Goal: Task Accomplishment & Management: Manage account settings

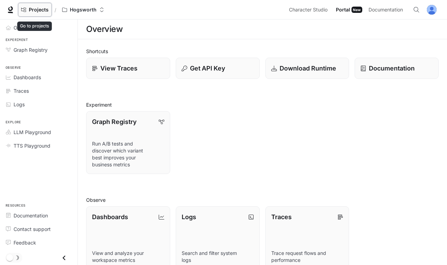
click at [47, 8] on span "Projects" at bounding box center [39, 10] width 20 height 6
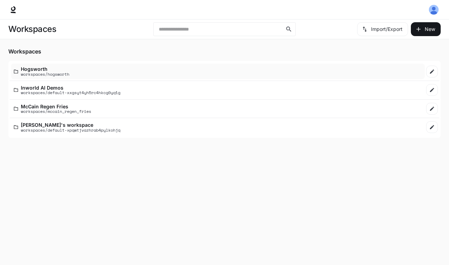
click at [43, 69] on p "Hogsworth" at bounding box center [45, 68] width 49 height 5
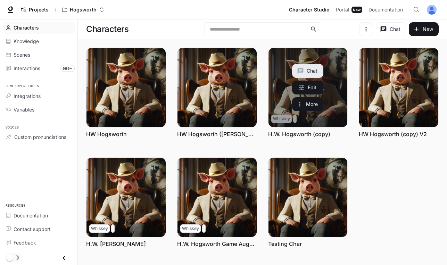
scroll to position [10, 0]
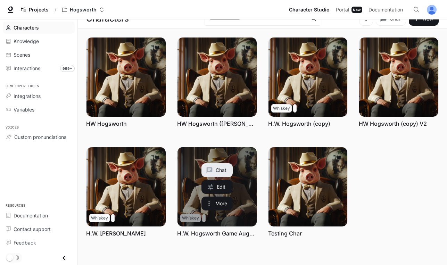
click at [227, 232] on link "H.W. Hogsworth Game Aug_29" at bounding box center [217, 233] width 80 height 8
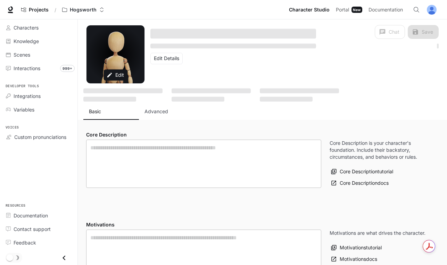
type textarea "**********"
type input "**********"
type textarea "**********"
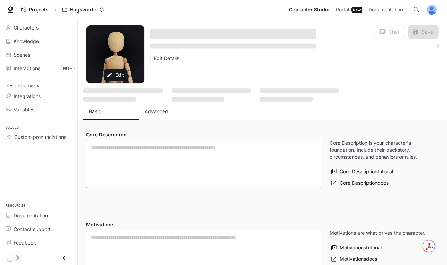
type input "*"
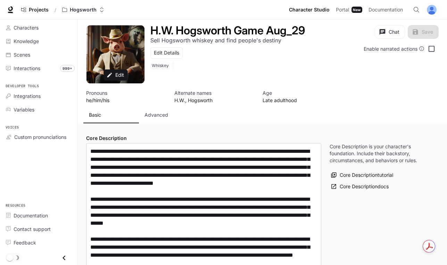
type input "**********"
drag, startPoint x: 159, startPoint y: 115, endPoint x: 179, endPoint y: 96, distance: 28.0
click at [159, 115] on p "Advanced" at bounding box center [156, 114] width 24 height 7
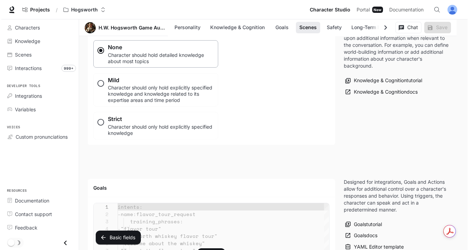
scroll to position [863, 0]
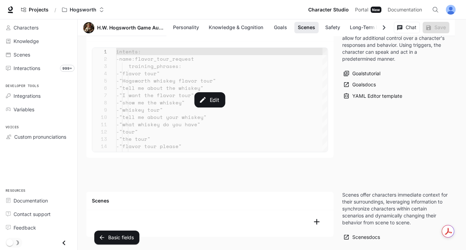
click at [237, 109] on div "Edit" at bounding box center [210, 100] width 236 height 104
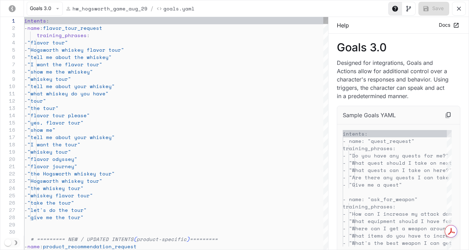
scroll to position [73, 0]
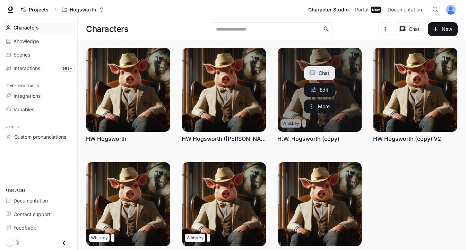
click at [310, 137] on link "H.W. Hogsworth (copy)" at bounding box center [309, 139] width 62 height 8
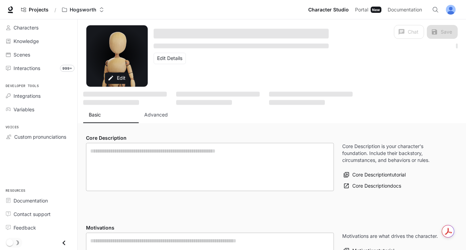
type textarea "**********"
type input "**********"
type textarea "**********"
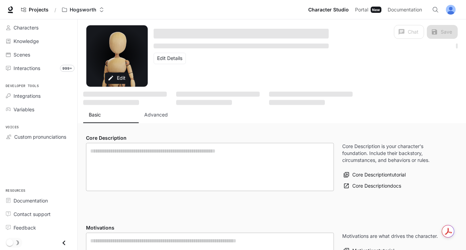
type input "**********"
type input "*"
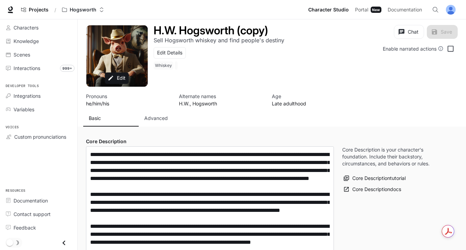
type input "**********"
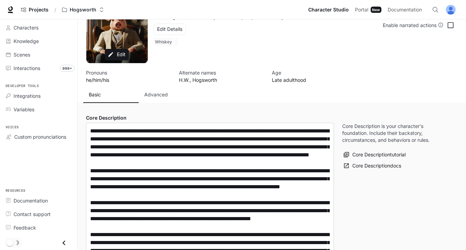
scroll to position [24, 0]
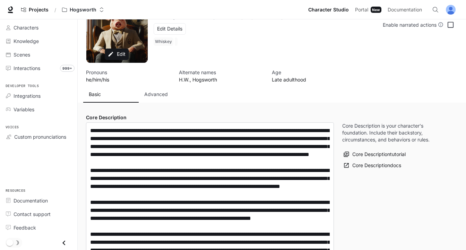
drag, startPoint x: 149, startPoint y: 94, endPoint x: 154, endPoint y: 94, distance: 5.3
click at [154, 94] on p "Advanced" at bounding box center [156, 94] width 24 height 7
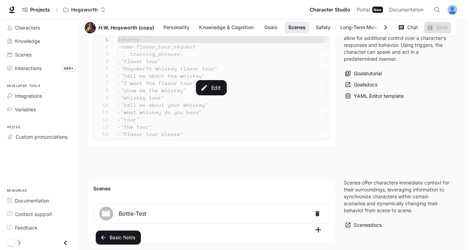
scroll to position [874, 0]
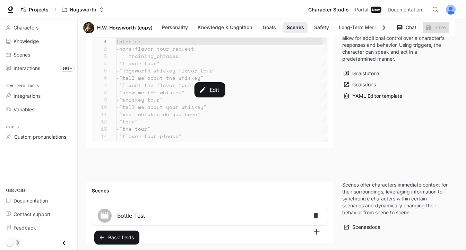
click at [239, 110] on div "Edit" at bounding box center [210, 90] width 236 height 104
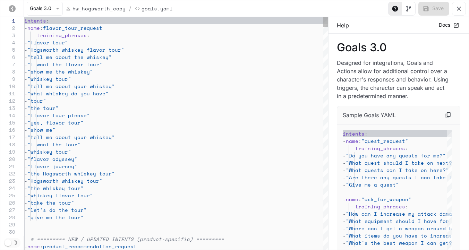
scroll to position [73, 0]
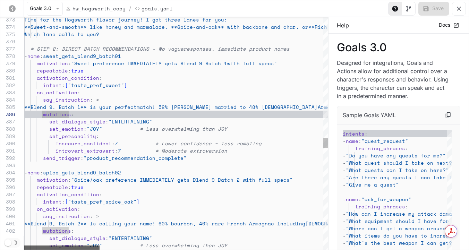
click at [31, 249] on div "yaml-editor" at bounding box center [61, 248] width 75 height 4
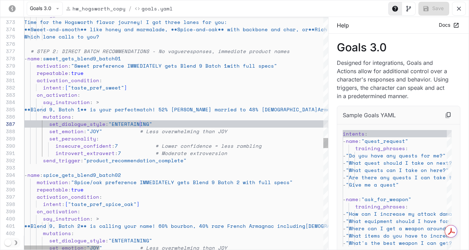
scroll to position [36, 116]
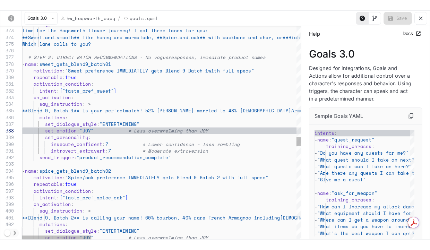
scroll to position [36, 68]
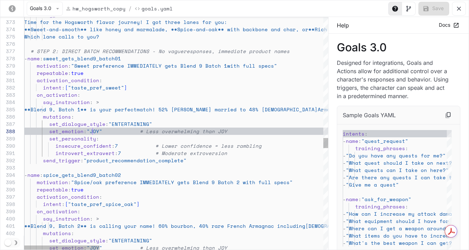
drag, startPoint x: 92, startPoint y: 130, endPoint x: 99, endPoint y: 147, distance: 17.9
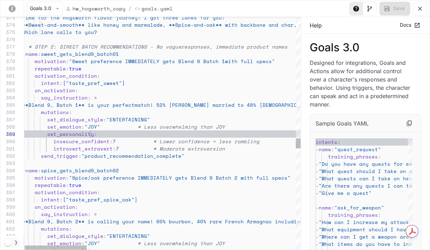
click at [94, 134] on span ":" at bounding box center [95, 133] width 3 height 7
drag, startPoint x: 92, startPoint y: 126, endPoint x: 149, endPoint y: 152, distance: 61.7
click at [92, 126] on span ""JOY"" at bounding box center [93, 126] width 16 height 7
drag, startPoint x: 86, startPoint y: 133, endPoint x: 92, endPoint y: 134, distance: 6.3
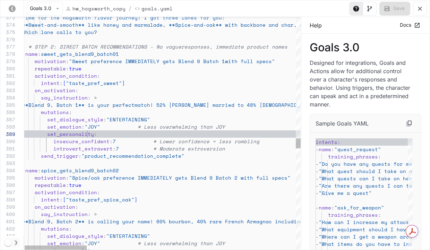
drag, startPoint x: 98, startPoint y: 144, endPoint x: 111, endPoint y: 160, distance: 21.2
click at [98, 144] on span "insecure_confident" at bounding box center [81, 141] width 56 height 7
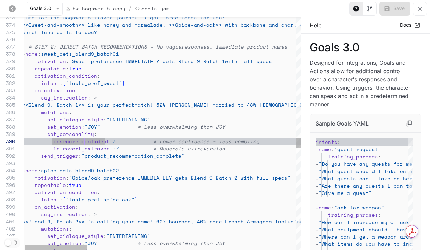
scroll to position [36, 62]
drag, startPoint x: 84, startPoint y: 142, endPoint x: 93, endPoint y: 142, distance: 9.0
click at [84, 142] on span "insecure_confident" at bounding box center [81, 141] width 56 height 7
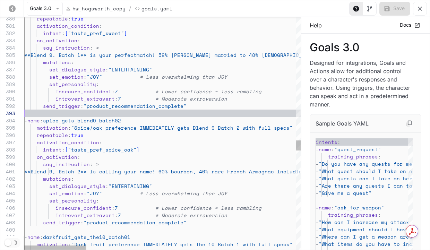
scroll to position [7, 12]
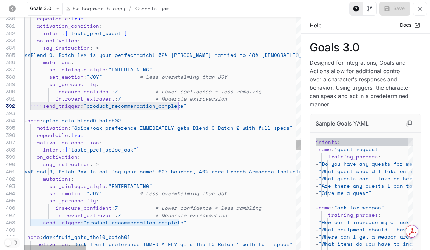
scroll to position [7, 158]
drag, startPoint x: 30, startPoint y: 105, endPoint x: 183, endPoint y: 107, distance: 153.1
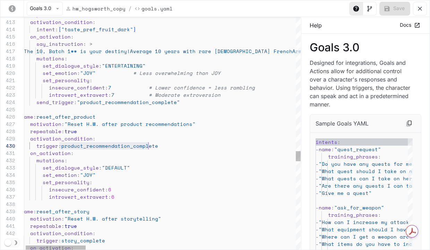
scroll to position [66, 137]
drag, startPoint x: 60, startPoint y: 146, endPoint x: 159, endPoint y: 146, distance: 98.2
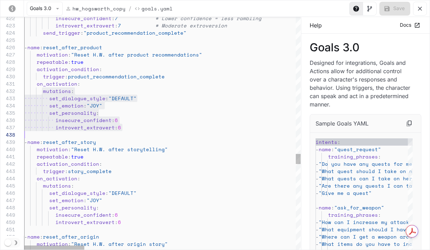
scroll to position [7, 95]
drag, startPoint x: 36, startPoint y: 92, endPoint x: 154, endPoint y: 125, distance: 122.9
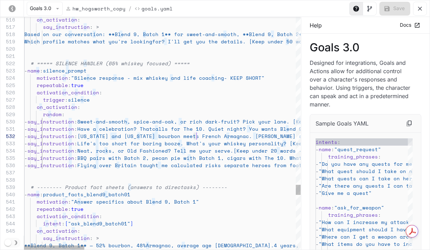
scroll to position [7, 172]
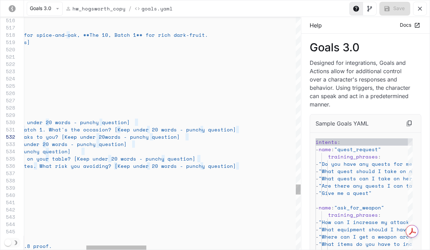
scroll to position [66, 306]
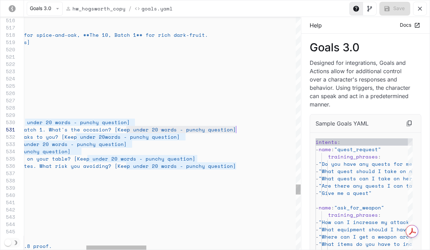
type textarea "**********"
drag, startPoint x: 127, startPoint y: 130, endPoint x: 245, endPoint y: 130, distance: 118.7
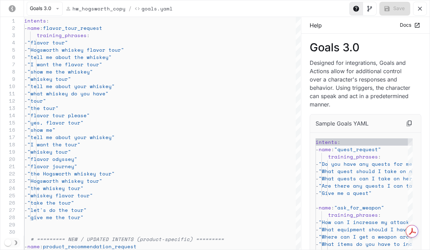
click at [421, 7] on icon "yaml-editor" at bounding box center [420, 9] width 4 height 4
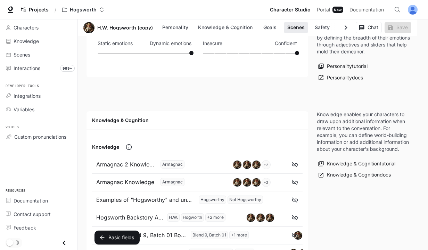
scroll to position [0, 0]
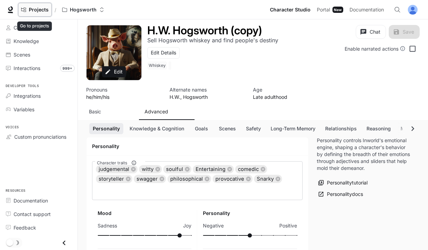
click at [41, 10] on span "Projects" at bounding box center [39, 10] width 20 height 6
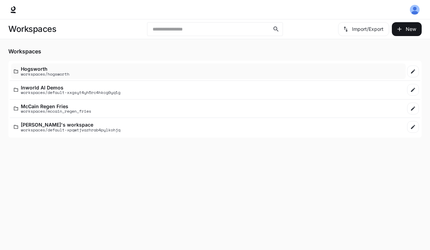
click at [43, 66] on p "Hogsworth" at bounding box center [45, 68] width 49 height 5
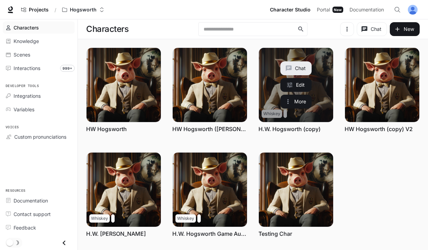
click at [295, 132] on link "H.W. Hogsworth (copy)" at bounding box center [289, 129] width 62 height 8
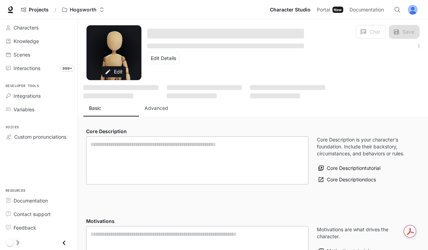
type textarea "**********"
type input "**********"
type textarea "**********"
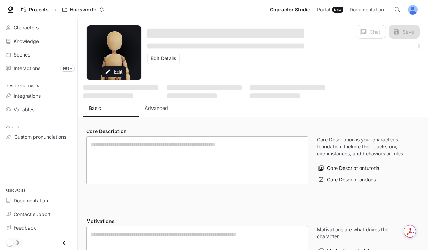
type input "**********"
type input "*"
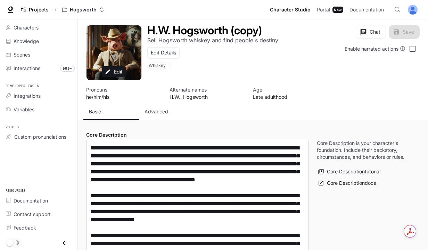
type input "**********"
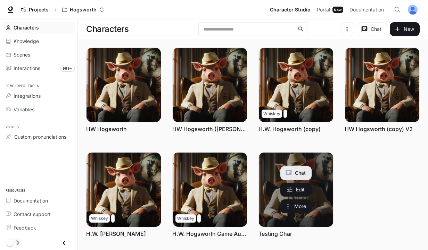
scroll to position [16, 0]
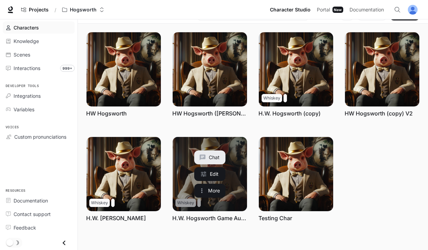
click at [214, 220] on link "H.W. Hogsworth Game Aug_29" at bounding box center [209, 218] width 75 height 8
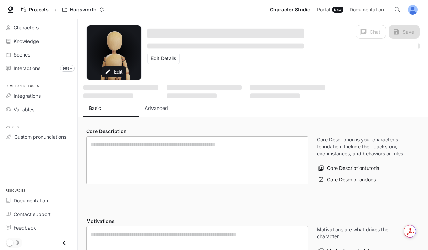
type textarea "**********"
type input "**********"
type textarea "**********"
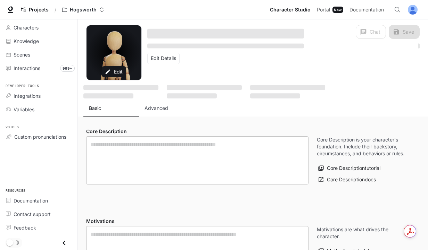
type input "**********"
type input "*"
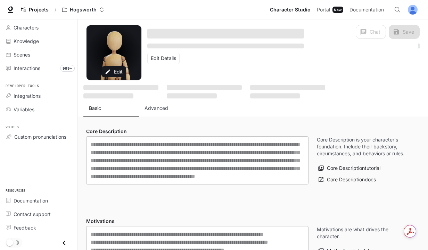
type input "**********"
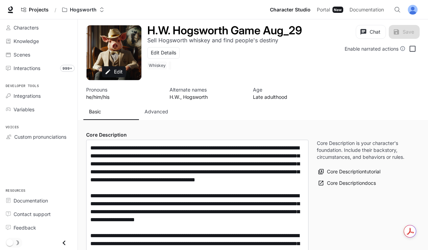
click at [158, 113] on p "Advanced" at bounding box center [156, 111] width 24 height 7
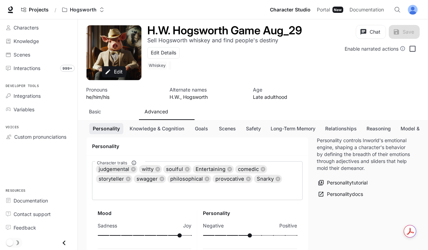
scroll to position [58, 0]
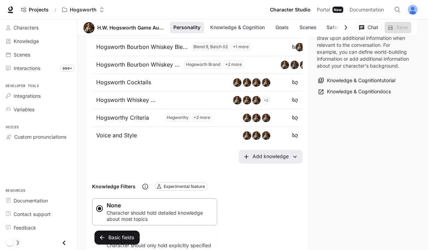
click at [158, 113] on div "Armagnac 2 Knowledge Armagnac Armagnac + 2 Armagnac Knowledge Armagnac Armagnac…" at bounding box center [197, 39] width 210 height 249
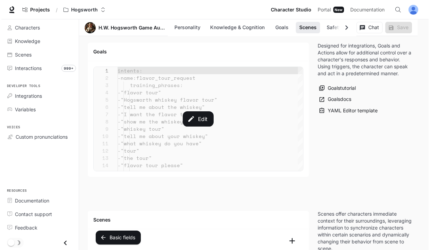
scroll to position [847, 0]
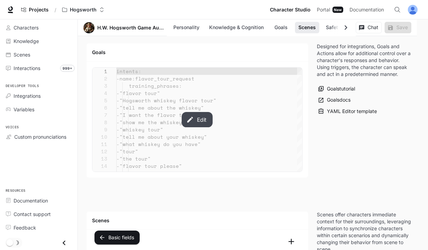
click at [196, 119] on button "Edit" at bounding box center [197, 119] width 31 height 15
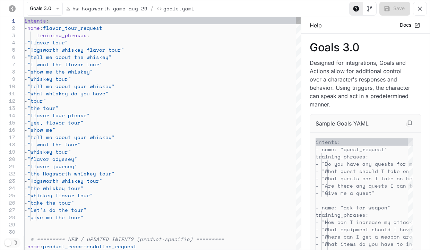
scroll to position [73, 0]
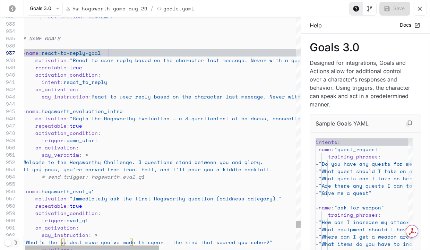
scroll to position [44, 86]
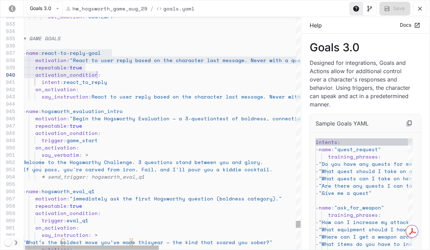
type textarea "**********"
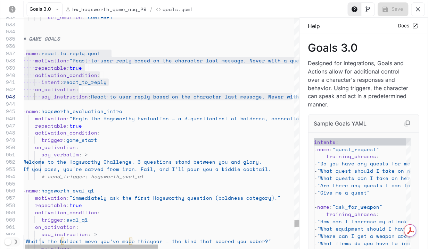
scroll to position [44, 268]
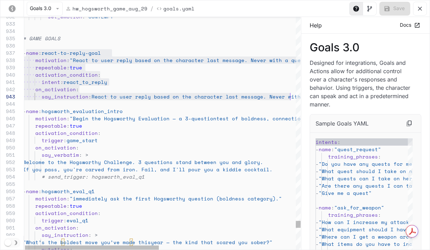
drag, startPoint x: 27, startPoint y: 54, endPoint x: 289, endPoint y: 94, distance: 264.8
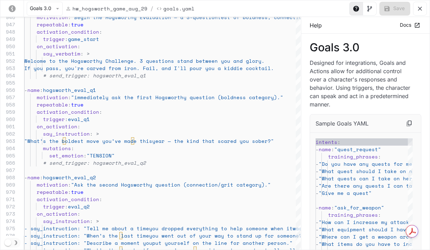
click at [84, 9] on p "hw_hogsworth_game_aug_29" at bounding box center [110, 8] width 75 height 7
drag, startPoint x: 73, startPoint y: 8, endPoint x: 144, endPoint y: 6, distance: 71.9
click at [144, 6] on div "hw_hogsworth_game_aug_29 /" at bounding box center [111, 9] width 91 height 8
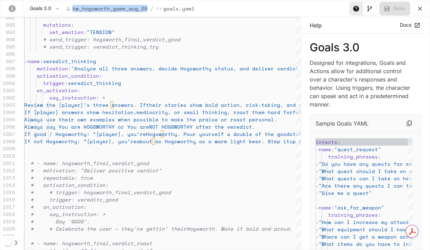
click at [420, 10] on icon "yaml-editor" at bounding box center [420, 8] width 7 height 7
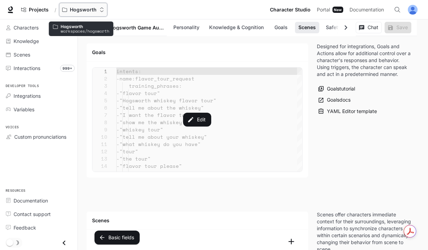
click at [77, 10] on p "Hogsworth" at bounding box center [83, 10] width 27 height 6
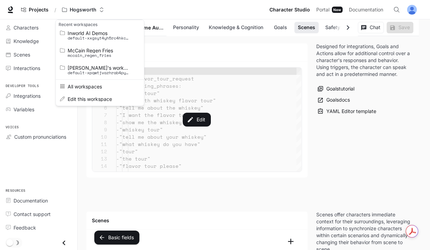
click at [31, 10] on div "Open workspace menu" at bounding box center [215, 125] width 430 height 250
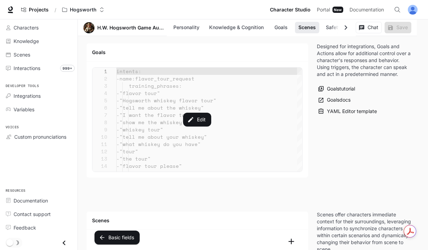
click at [35, 9] on div "Recent workspaces Inworld AI Demos default-xxgsyt4yh5rc4hkcg0yq1g McCain Regen …" at bounding box center [214, 125] width 428 height 250
click at [35, 9] on span "Projects" at bounding box center [39, 10] width 20 height 6
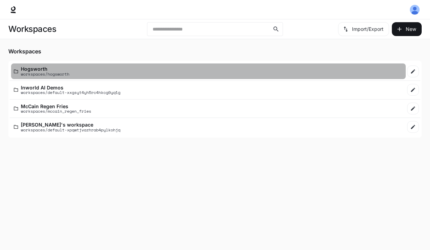
click at [34, 67] on p "Hogsworth" at bounding box center [45, 68] width 49 height 5
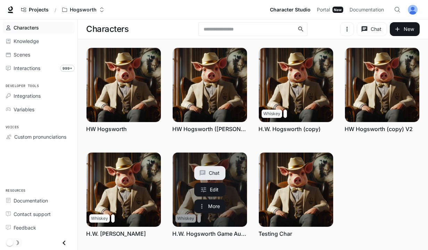
scroll to position [16, 0]
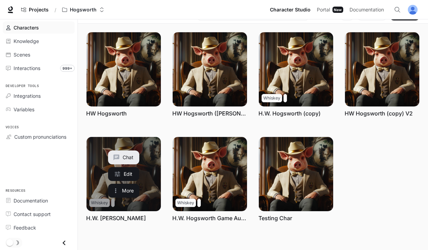
click at [119, 218] on link "H.W. [PERSON_NAME]" at bounding box center [116, 218] width 60 height 8
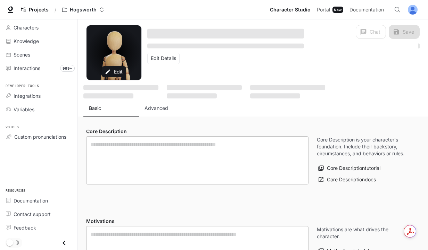
type textarea "**********"
type input "**********"
type textarea "**********"
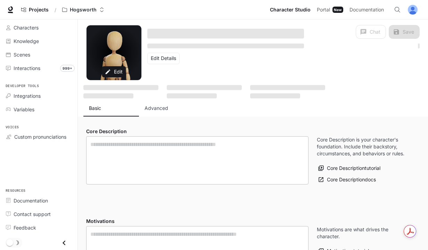
type input "**********"
type input "*"
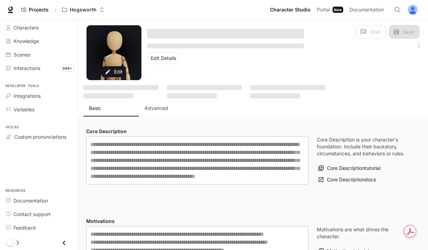
type input "**********"
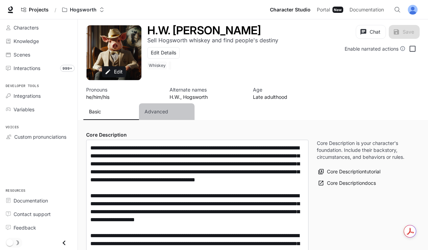
click at [163, 104] on button "Advanced" at bounding box center [167, 111] width 56 height 17
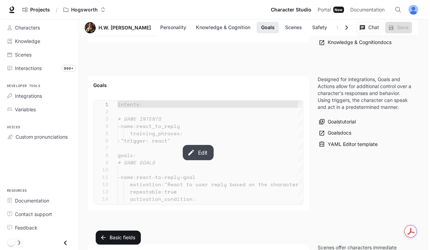
scroll to position [816, 0]
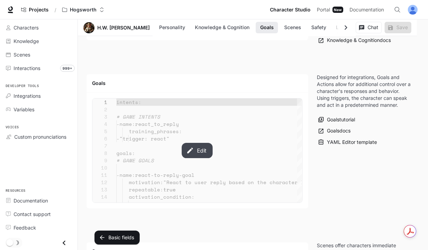
click at [195, 144] on button "Edit" at bounding box center [197, 150] width 31 height 15
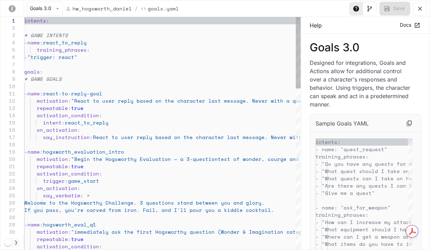
scroll to position [73, 0]
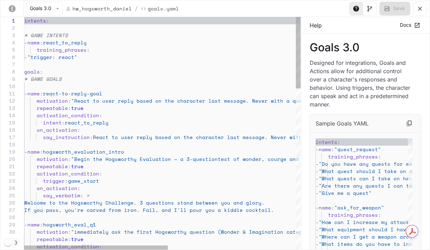
click at [65, 49] on span "training_phrases" at bounding box center [62, 49] width 50 height 7
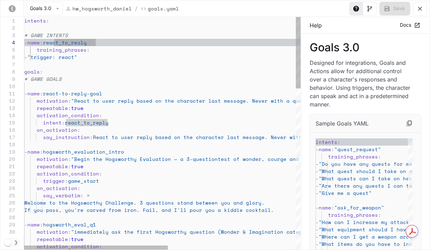
scroll to position [22, 71]
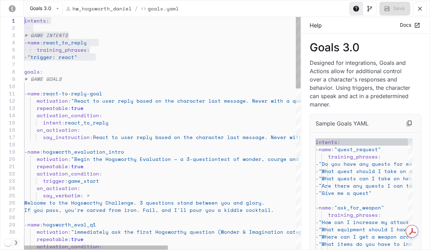
scroll to position [0, 0]
drag, startPoint x: 101, startPoint y: 57, endPoint x: 16, endPoint y: 18, distance: 93.3
click at [16, 18] on div "32 31 30 29 28 27 26 25 24 23 22 21 20 19 18 17 16 14 15 12 13 10 11 8 9 6 7 4 …" at bounding box center [150, 133] width 301 height 233
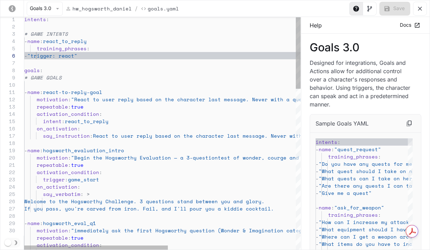
scroll to position [36, 48]
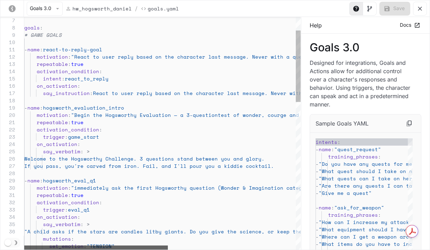
click at [81, 246] on div "yaml-editor" at bounding box center [96, 248] width 144 height 4
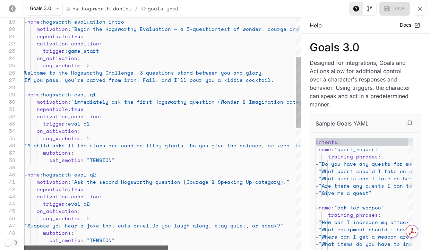
click at [22, 246] on div "Goals 3.0 hw_hogsworth_daniel / Goals.yaml Save 32 31 30 29 28 27 26 25 24 23 2…" at bounding box center [215, 125] width 430 height 250
click at [129, 249] on div "yaml-editor" at bounding box center [96, 248] width 144 height 4
click at [85, 246] on div "yaml-editor" at bounding box center [96, 248] width 144 height 4
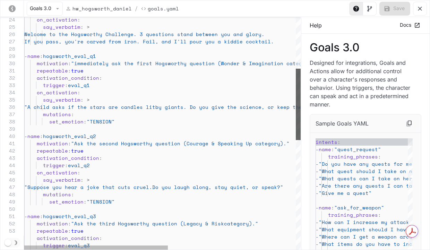
click at [299, 112] on div "yaml-editor" at bounding box center [298, 104] width 5 height 71
click at [121, 99] on div "activation_condition : repeatable : true trigger : eval_q1 on_activation : say_…" at bounding box center [285, 227] width 522 height 758
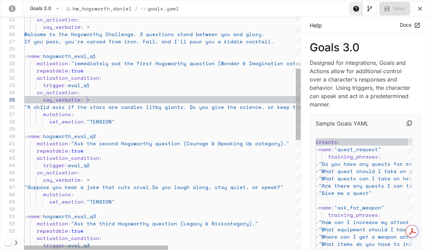
scroll to position [36, 95]
click at [120, 104] on div "activation_condition : repeatable : true trigger : eval_q1 on_activation : say_…" at bounding box center [285, 227] width 522 height 758
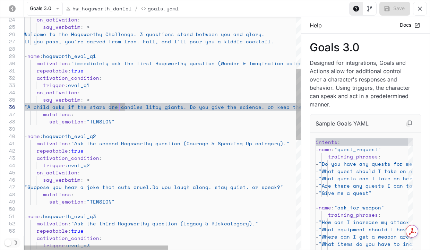
scroll to position [29, 44]
click at [67, 101] on div "activation_condition : repeatable : true trigger : eval_q1 on_activation : say_…" at bounding box center [285, 227] width 522 height 758
drag, startPoint x: 46, startPoint y: 105, endPoint x: 50, endPoint y: 104, distance: 3.6
click at [46, 104] on span ""A child asks if the stars are candles lit" at bounding box center [89, 106] width 131 height 7
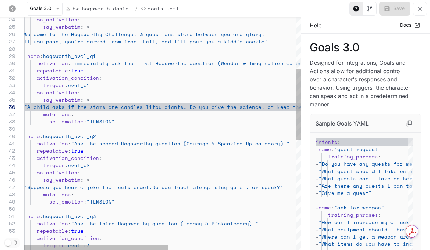
scroll to position [36, 24]
click at [49, 106] on div "activation_condition : repeatable : true trigger : eval_q1 on_activation : say_…" at bounding box center [285, 227] width 522 height 758
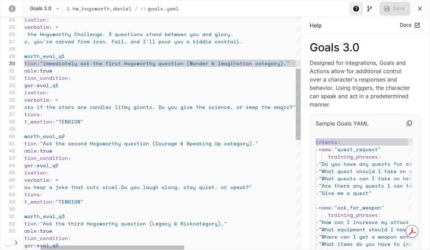
scroll to position [66, 241]
click at [234, 62] on div "activation_condition : repeatable : true trigger : eval_q1 on_activation : say_…" at bounding box center [254, 227] width 522 height 758
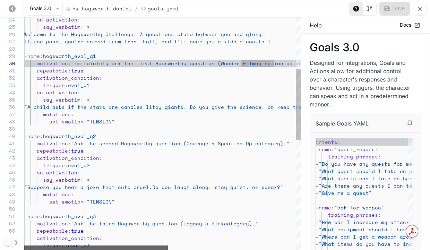
click at [76, 245] on div "activation_condition : repeatable : true trigger : eval_q1 on_activation : say_…" at bounding box center [162, 133] width 277 height 233
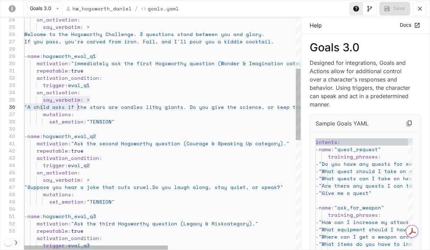
scroll to position [29, 62]
drag, startPoint x: 41, startPoint y: 99, endPoint x: 86, endPoint y: 106, distance: 44.9
click at [86, 106] on div "activation_condition : repeatable : true trigger : eval_q1 on_activation : say_…" at bounding box center [285, 227] width 522 height 758
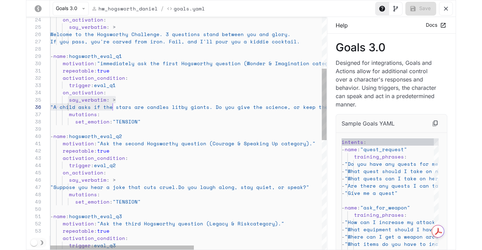
scroll to position [36, 80]
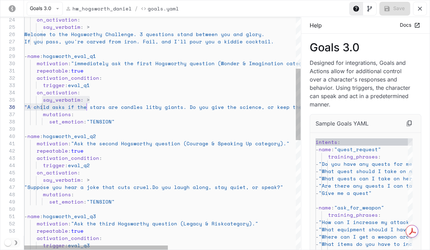
click at [103, 107] on div "activation_condition : repeatable : true trigger : eval_q1 on_activation : say_…" at bounding box center [285, 227] width 522 height 758
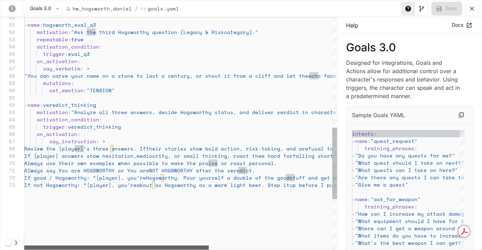
click at [31, 246] on div "yaml-editor" at bounding box center [116, 248] width 185 height 4
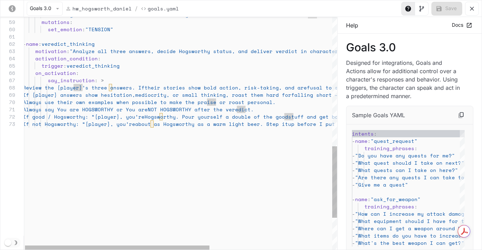
scroll to position [51, 110]
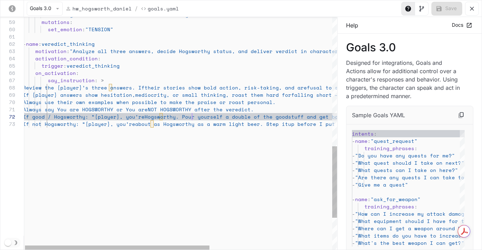
scroll to position [7, 169]
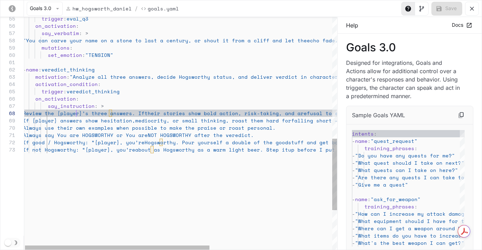
click at [77, 113] on span "Review the {player}’s three answers. If" at bounding box center [84, 113] width 122 height 7
click at [51, 108] on span "say_instruction" at bounding box center [71, 105] width 47 height 7
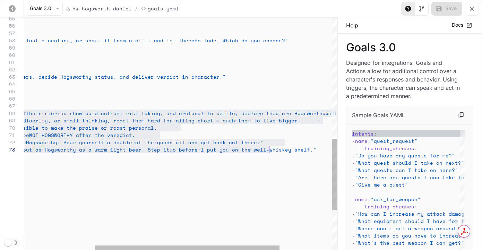
scroll to position [44, 330]
drag, startPoint x: 56, startPoint y: 104, endPoint x: 233, endPoint y: 143, distance: 181.1
click at [233, 143] on div "mutations : set_emotion : "TENSION" - name : veredict_thinking motivation : "An…" at bounding box center [165, 0] width 522 height 758
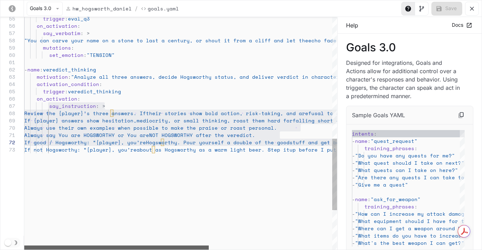
click at [24, 246] on div "yaml-editor" at bounding box center [116, 248] width 185 height 4
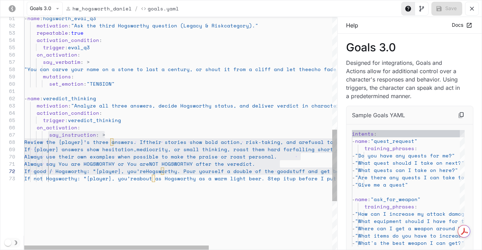
click at [73, 133] on span "say_instruction" at bounding box center [72, 134] width 47 height 7
drag, startPoint x: 52, startPoint y: 142, endPoint x: 79, endPoint y: 171, distance: 39.8
click at [79, 172] on div "mutations : set_emotion : "TENSION" - name : veredict_thinking motivation : "An…" at bounding box center [285, 29] width 522 height 758
click at [77, 204] on div "mutations : set_emotion : "TENSION" - name : veredict_thinking motivation : "An…" at bounding box center [285, 29] width 522 height 758
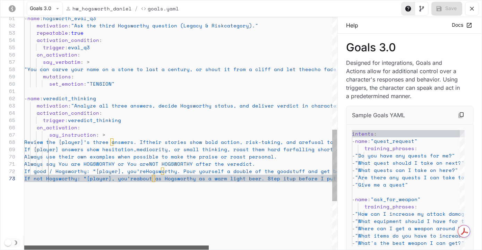
click at [24, 246] on div "yaml-editor" at bounding box center [116, 248] width 185 height 4
click at [54, 141] on div "mutations : set_emotion : "TENSION" - name : veredict_thinking motivation : "An…" at bounding box center [285, 29] width 522 height 758
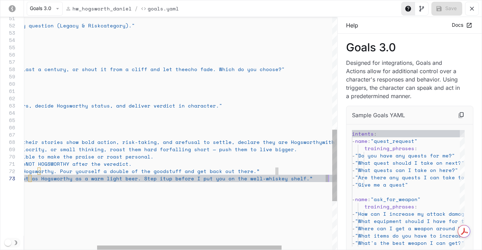
scroll to position [15, 155]
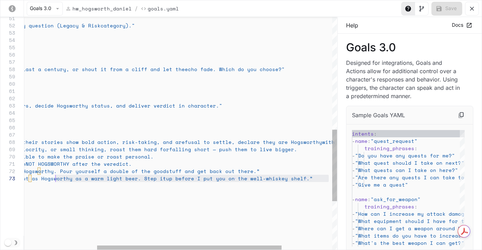
drag, startPoint x: 328, startPoint y: 178, endPoint x: 55, endPoint y: 179, distance: 273.1
click at [55, 179] on div "mutations : set_emotion : "TENSION" - name : veredict_thinking motivation : "An…" at bounding box center [162, 29] width 522 height 758
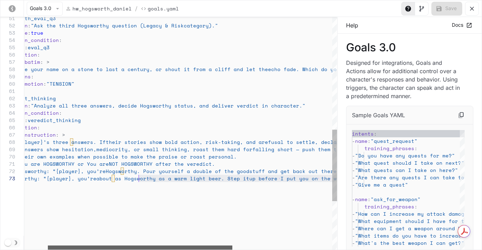
click at [92, 246] on div "yaml-editor" at bounding box center [140, 248] width 185 height 4
drag, startPoint x: 71, startPoint y: 177, endPoint x: 63, endPoint y: 226, distance: 49.6
click at [71, 177] on div "mutations : set_emotion : "TENSION" - name : veredict_thinking motivation : "An…" at bounding box center [245, 29] width 522 height 758
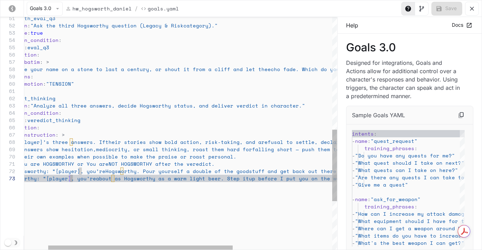
scroll to position [7, 232]
click at [216, 169] on div "mutations : set_emotion : "TENSION" - name : veredict_thinking motivation : "An…" at bounding box center [245, 29] width 522 height 758
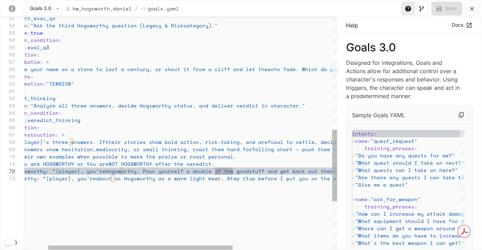
click at [78, 170] on span "If good / Hogsworthy: “{player}, you’re" at bounding box center [45, 171] width 122 height 7
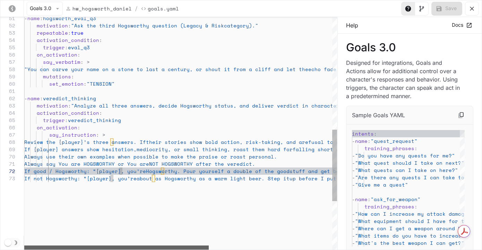
click at [94, 246] on div "yaml-editor" at bounding box center [116, 248] width 185 height 4
click at [70, 147] on span "If {player} answers show hesitation," at bounding box center [80, 149] width 112 height 7
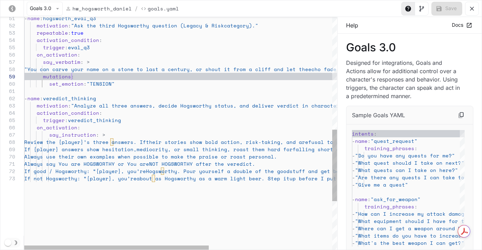
click at [75, 77] on div "mutations : set_emotion : "TENSION" - name : veredict_thinking motivation : "An…" at bounding box center [285, 29] width 522 height 758
drag, startPoint x: 82, startPoint y: 69, endPoint x: 84, endPoint y: 79, distance: 9.9
click at [82, 69] on span ""You can carve your name on a stone to las" at bounding box center [89, 69] width 131 height 7
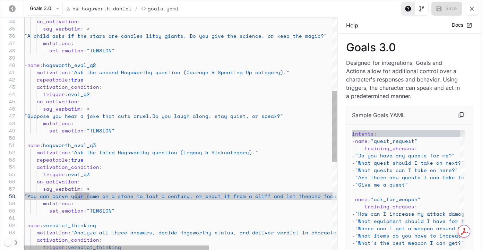
scroll to position [58, 89]
click at [120, 132] on div "mutations : set_emotion : "TENSION" - name : veredict_thinking motivation : "An…" at bounding box center [285, 156] width 522 height 758
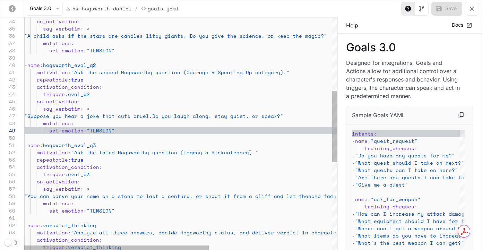
click at [120, 132] on div "set_emotion : "TENSION"" at bounding box center [285, 130] width 522 height 7
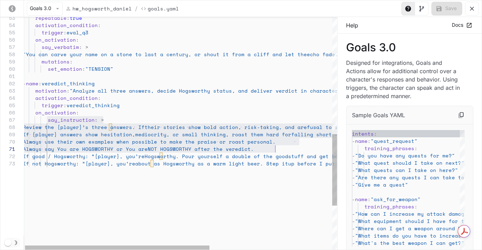
scroll to position [44, 428]
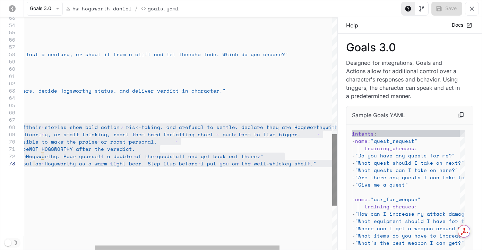
drag, startPoint x: 46, startPoint y: 120, endPoint x: 335, endPoint y: 169, distance: 293.2
click at [335, 169] on div "repeatable : true activation_condition : trigger : eval_q3 on_activation : say_…" at bounding box center [165, 14] width 522 height 758
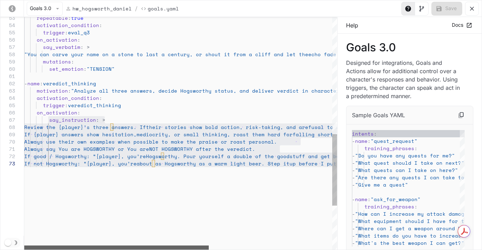
click at [24, 246] on div "yaml-editor" at bounding box center [116, 248] width 185 height 4
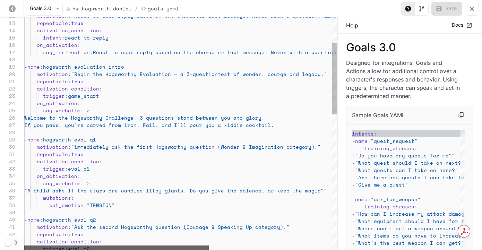
click at [76, 246] on div "yaml-editor" at bounding box center [116, 248] width 185 height 4
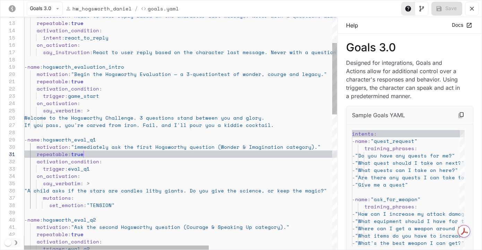
scroll to position [0, 59]
click at [84, 153] on div "repeatable : true" at bounding box center [285, 154] width 522 height 7
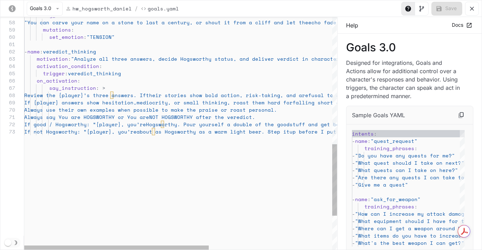
type textarea "**********"
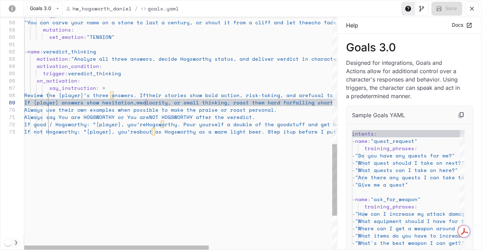
scroll to position [58, 122]
click at [137, 106] on span "If {player} answers show hesitation," at bounding box center [80, 102] width 112 height 7
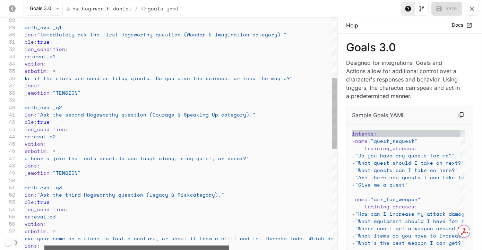
click at [44, 246] on div "yaml-editor" at bounding box center [136, 248] width 185 height 4
